Goal: Find specific page/section: Find specific page/section

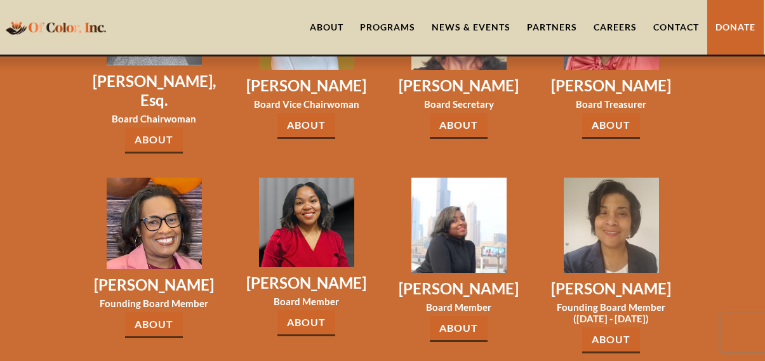
scroll to position [1937, 0]
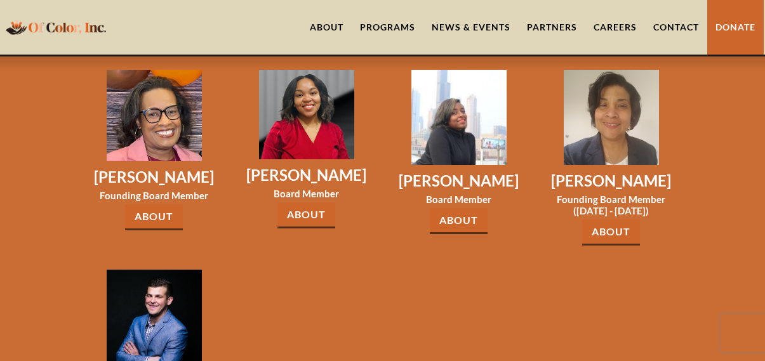
click at [167, 270] on img at bounding box center [154, 317] width 95 height 95
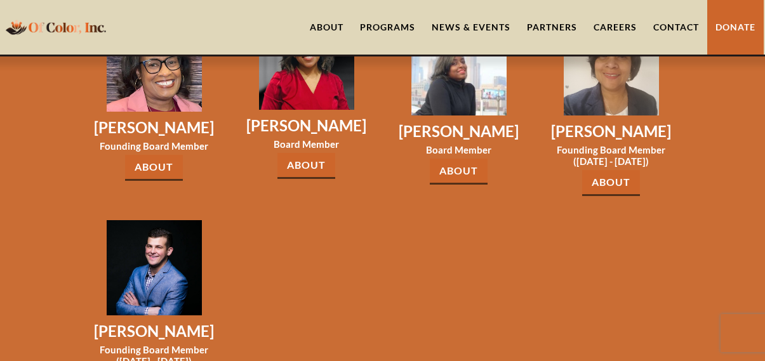
scroll to position [2104, 0]
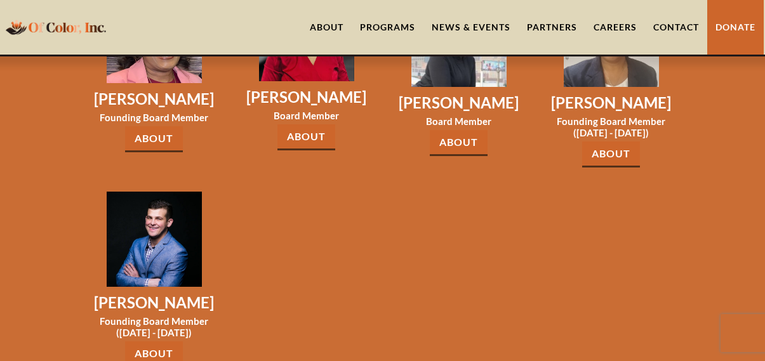
click at [159, 341] on link "About" at bounding box center [154, 354] width 58 height 26
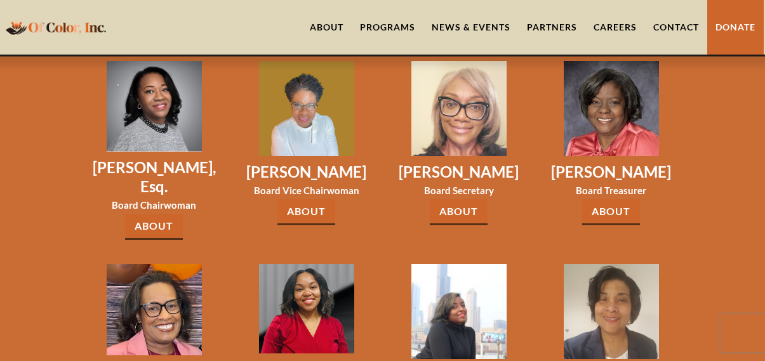
scroll to position [1831, 0]
click at [460, 200] on link "About" at bounding box center [459, 213] width 58 height 26
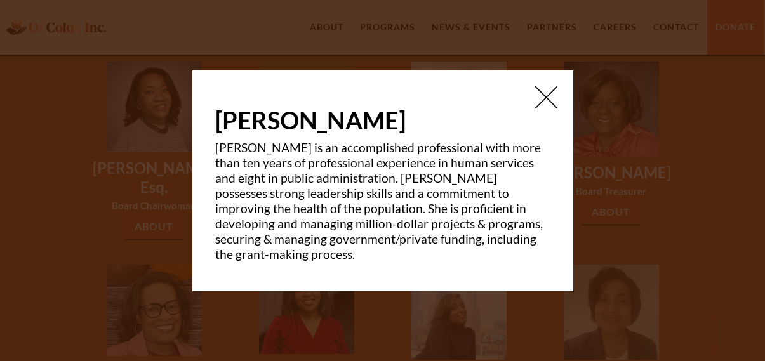
click at [559, 98] on div "Dr. Camilla Johnson Camilla Johnson is an accomplished professional with more t…" at bounding box center [382, 180] width 381 height 221
click at [553, 100] on img at bounding box center [546, 97] width 22 height 22
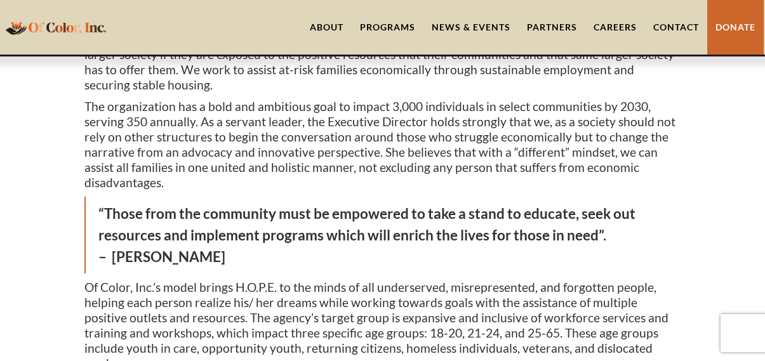
scroll to position [0, 0]
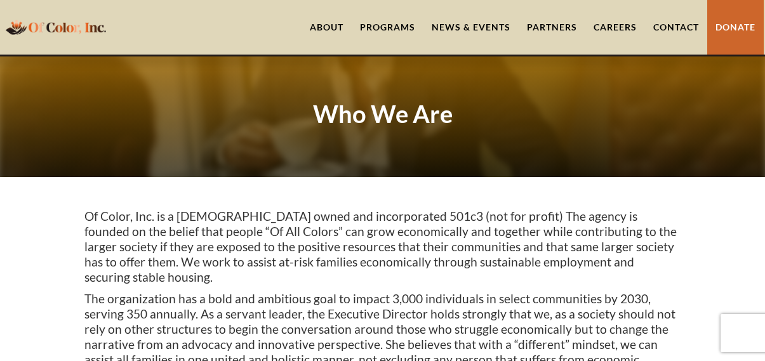
click at [487, 25] on link "News & Events" at bounding box center [470, 27] width 95 height 55
